Goal: Task Accomplishment & Management: Manage account settings

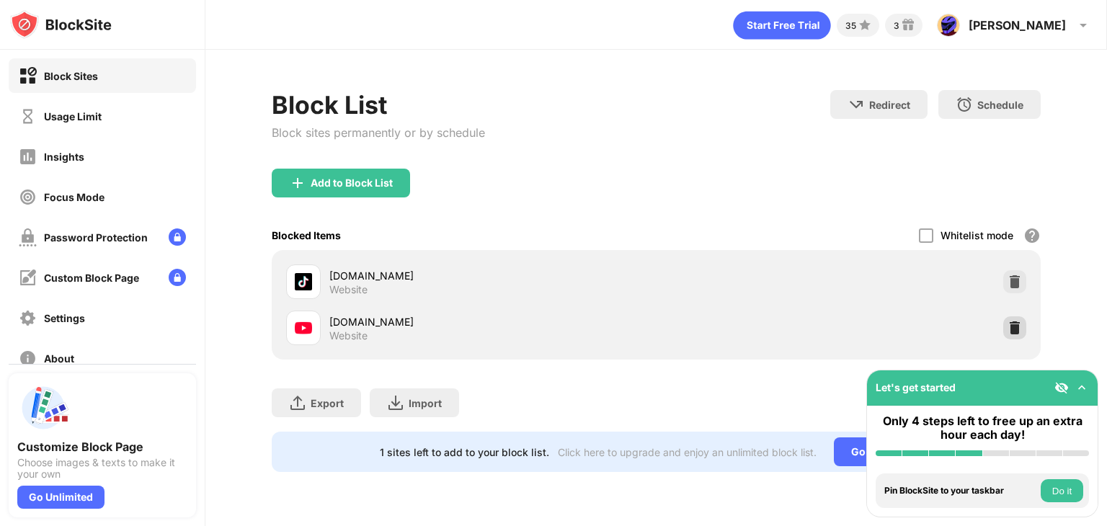
click at [1021, 328] on img at bounding box center [1015, 328] width 14 height 14
